Goal: Understand process/instructions

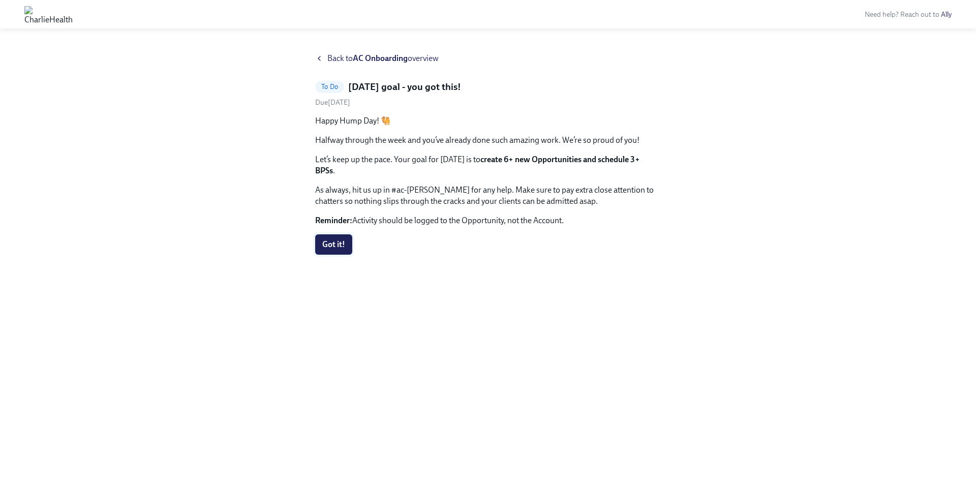
click at [332, 240] on span "Got it!" at bounding box center [333, 245] width 23 height 10
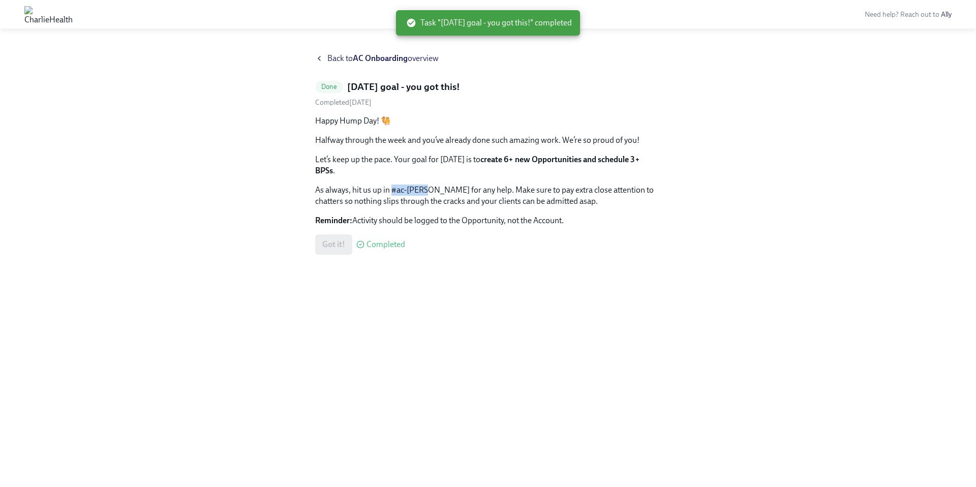
drag, startPoint x: 392, startPoint y: 178, endPoint x: 427, endPoint y: 178, distance: 35.6
click at [427, 185] on p "As always, hit us up in #ac-[PERSON_NAME] for any help. Make sure to pay extra …" at bounding box center [488, 196] width 346 height 22
copy p "#ac-[PERSON_NAME]"
click at [322, 58] on icon at bounding box center [319, 58] width 8 height 8
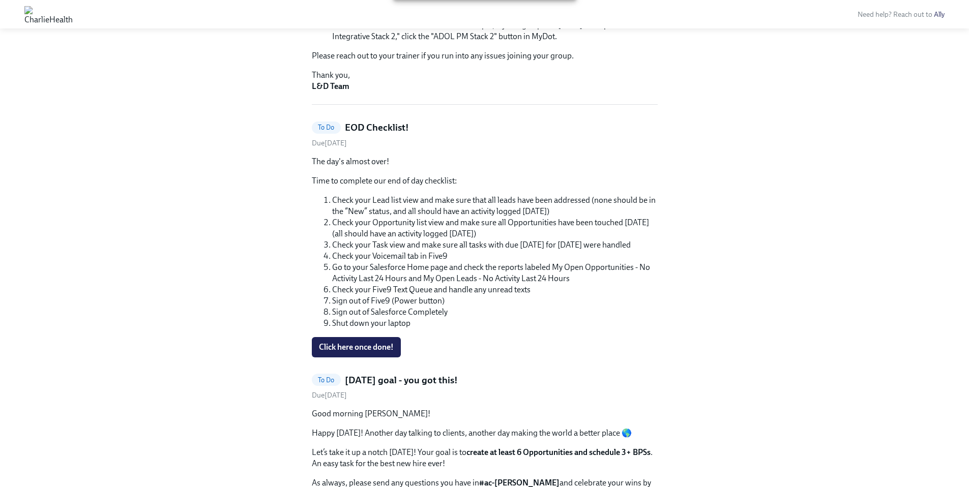
scroll to position [226, 0]
click at [389, 345] on span "Click here once done!" at bounding box center [356, 345] width 75 height 10
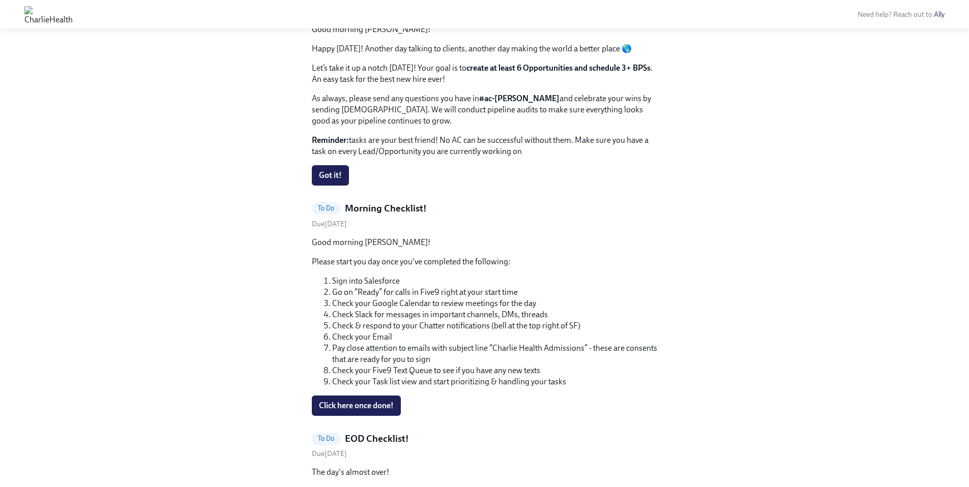
scroll to position [647, 0]
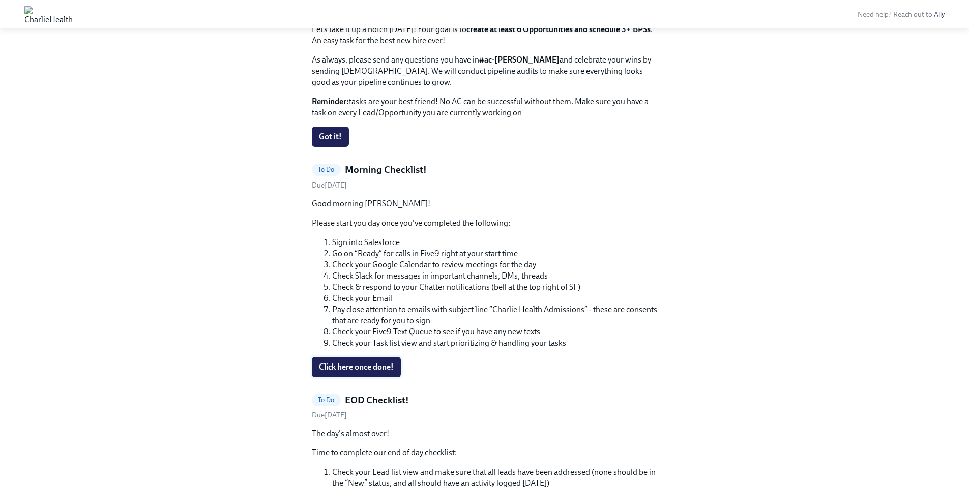
click at [382, 357] on button "Click here once done!" at bounding box center [356, 367] width 89 height 20
click at [333, 138] on span "Got it!" at bounding box center [330, 137] width 23 height 10
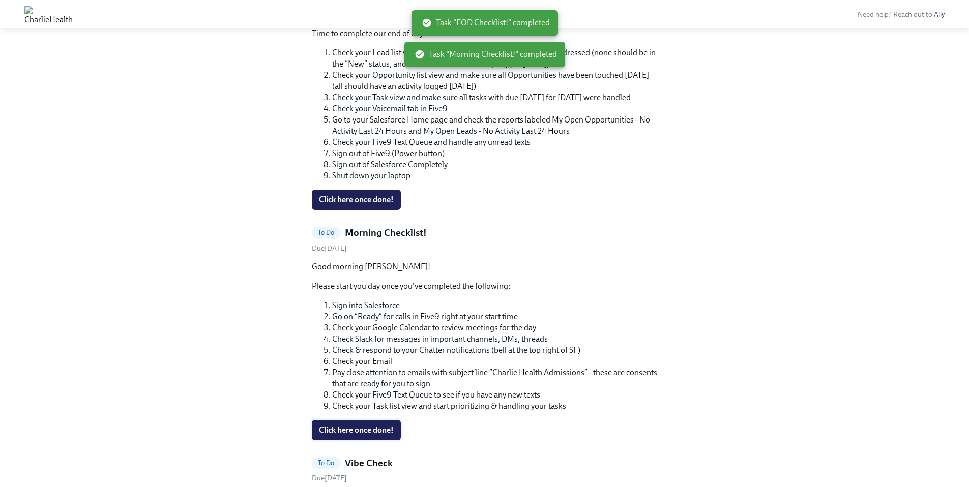
click at [384, 428] on span "Click here once done!" at bounding box center [356, 430] width 75 height 10
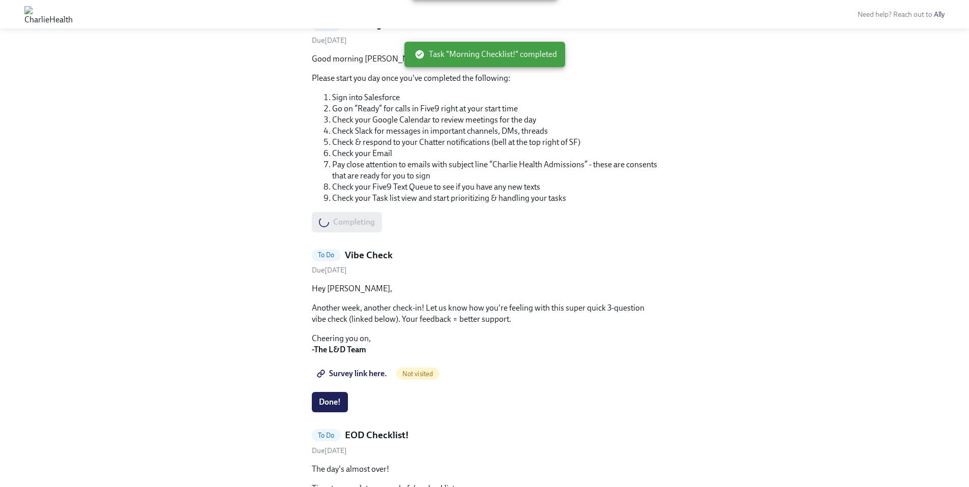
scroll to position [854, 0]
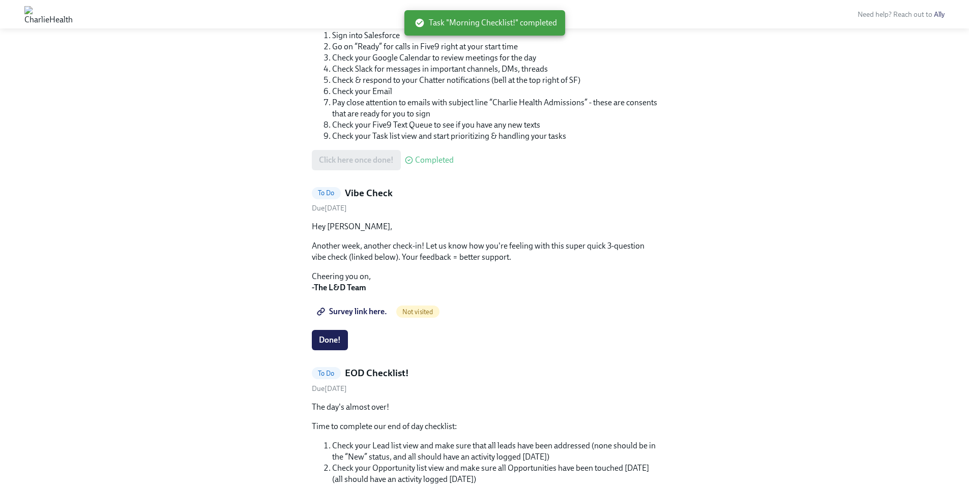
click at [349, 310] on span "Survey link here." at bounding box center [353, 312] width 68 height 10
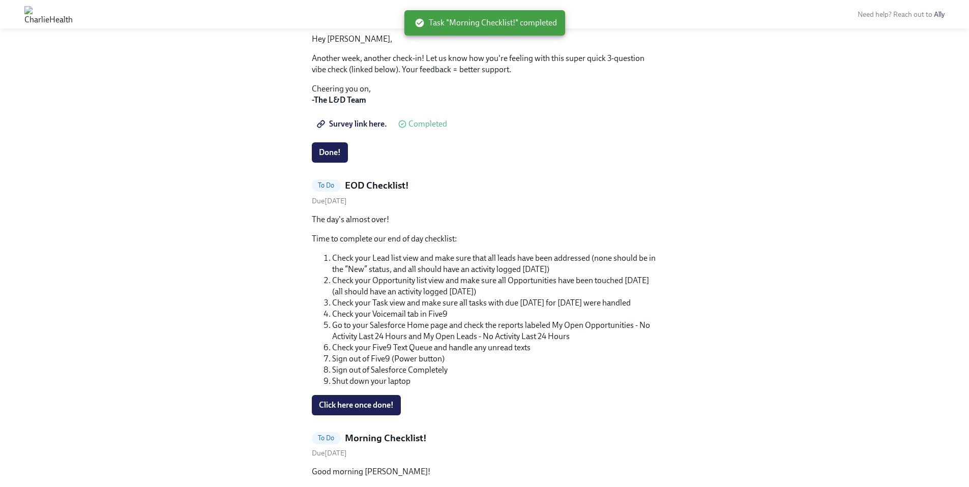
scroll to position [670, 0]
